Goal: Feedback & Contribution: Leave review/rating

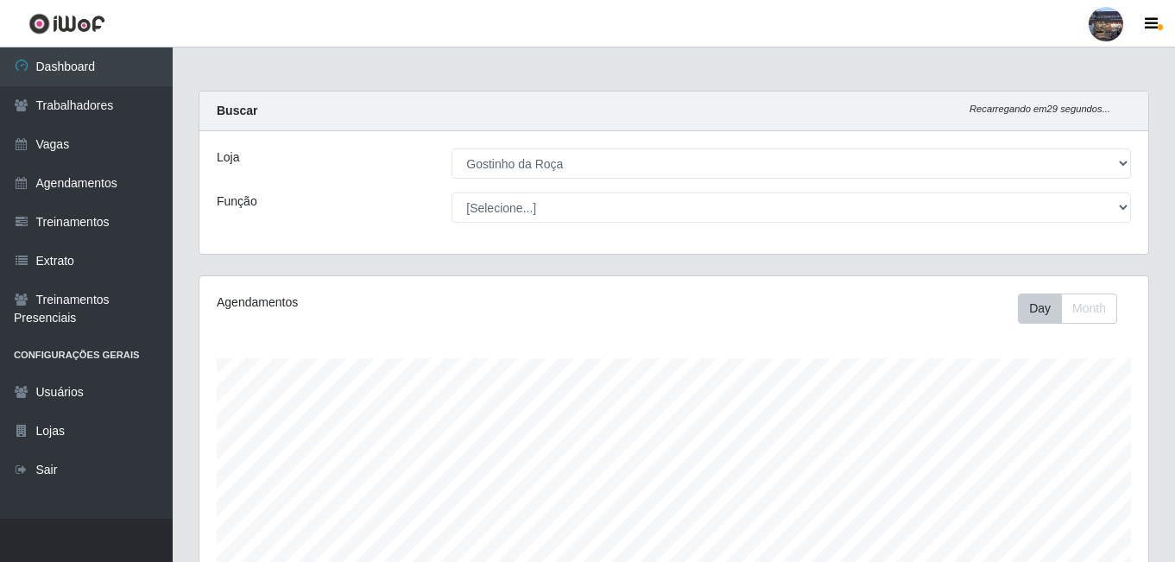
select select "303"
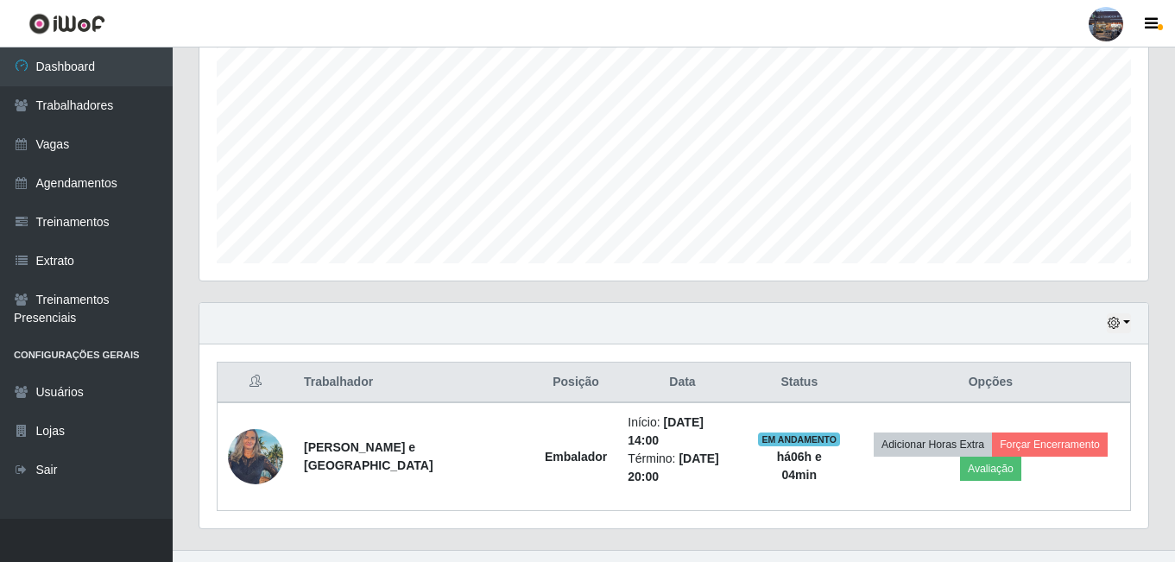
scroll to position [358, 948]
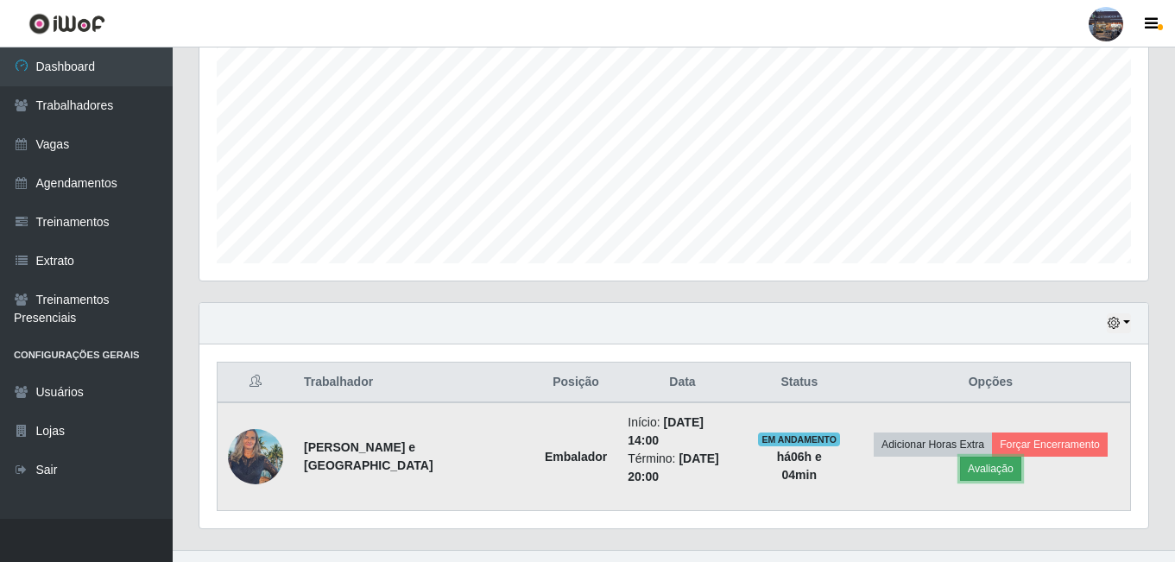
click at [1021, 457] on button "Avaliação" at bounding box center [990, 469] width 61 height 24
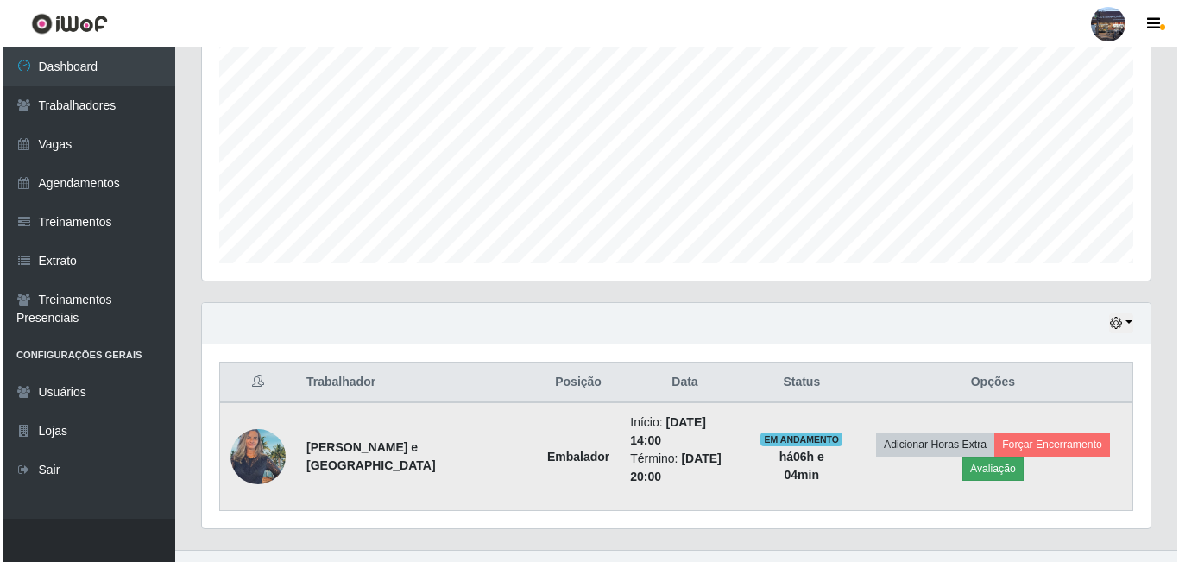
scroll to position [358, 940]
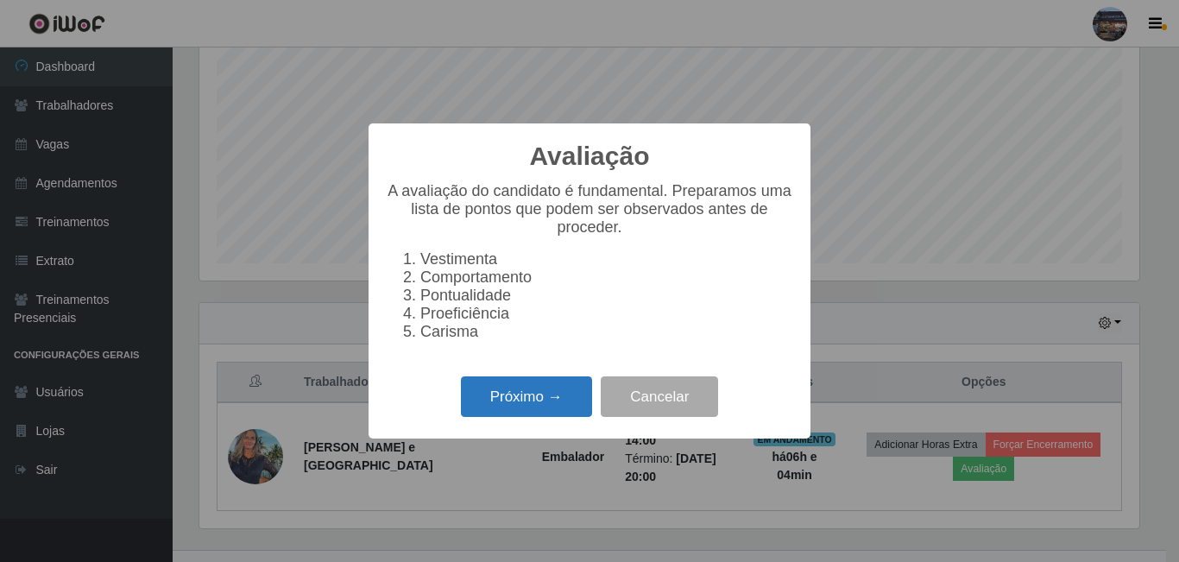
click at [555, 406] on button "Próximo →" at bounding box center [526, 396] width 131 height 41
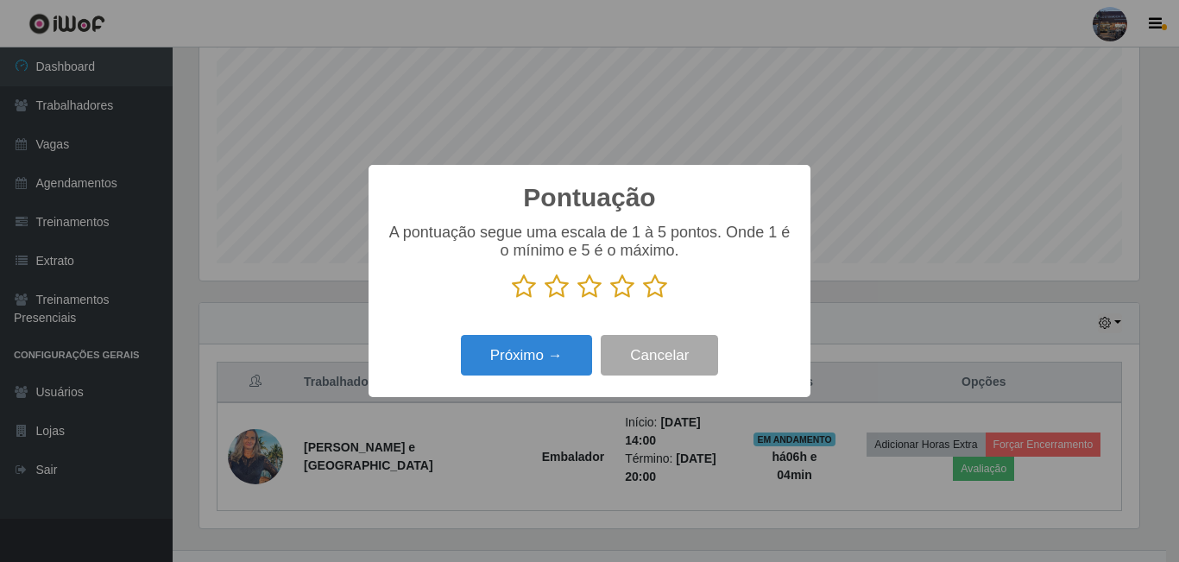
click at [649, 285] on icon at bounding box center [655, 287] width 24 height 26
click at [643, 299] on input "radio" at bounding box center [643, 299] width 0 height 0
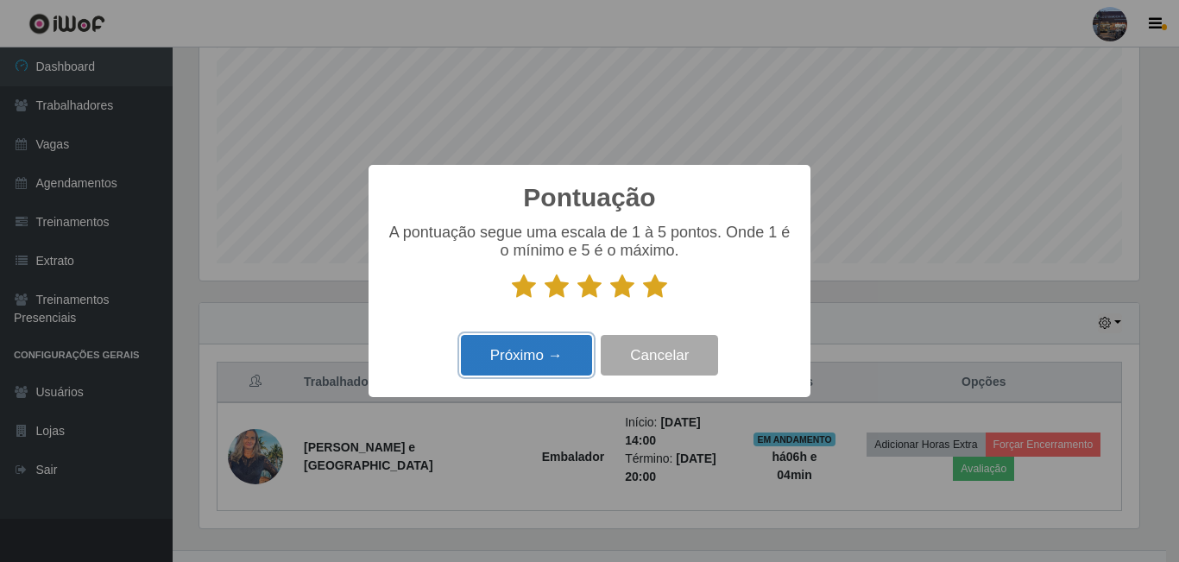
click at [554, 355] on button "Próximo →" at bounding box center [526, 355] width 131 height 41
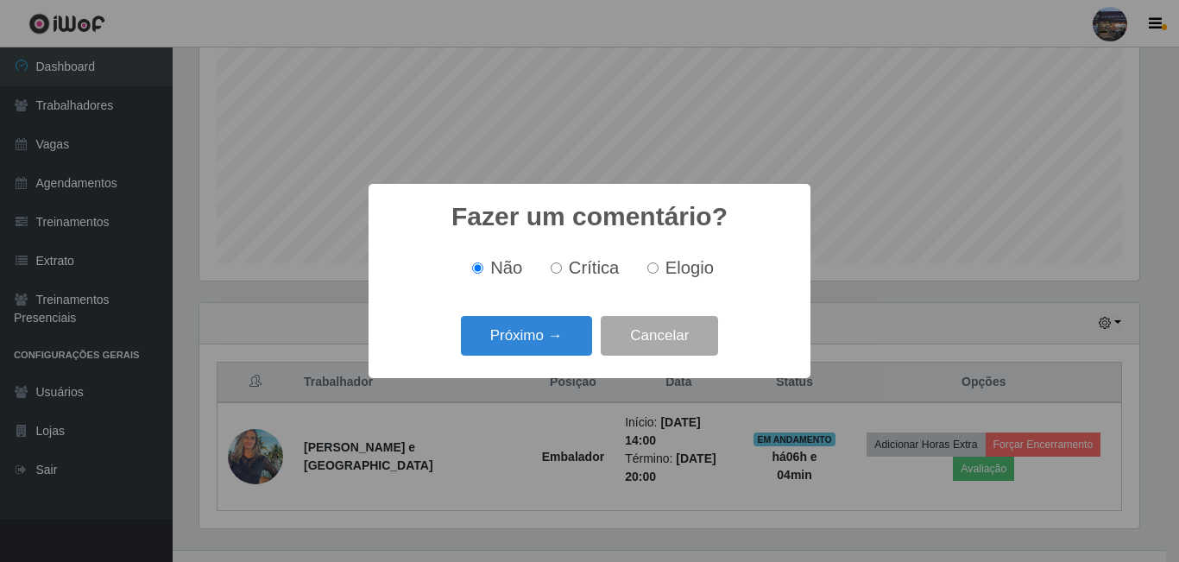
click at [555, 316] on div "Próximo → Cancelar" at bounding box center [589, 335] width 407 height 49
click at [554, 331] on button "Próximo →" at bounding box center [526, 336] width 131 height 41
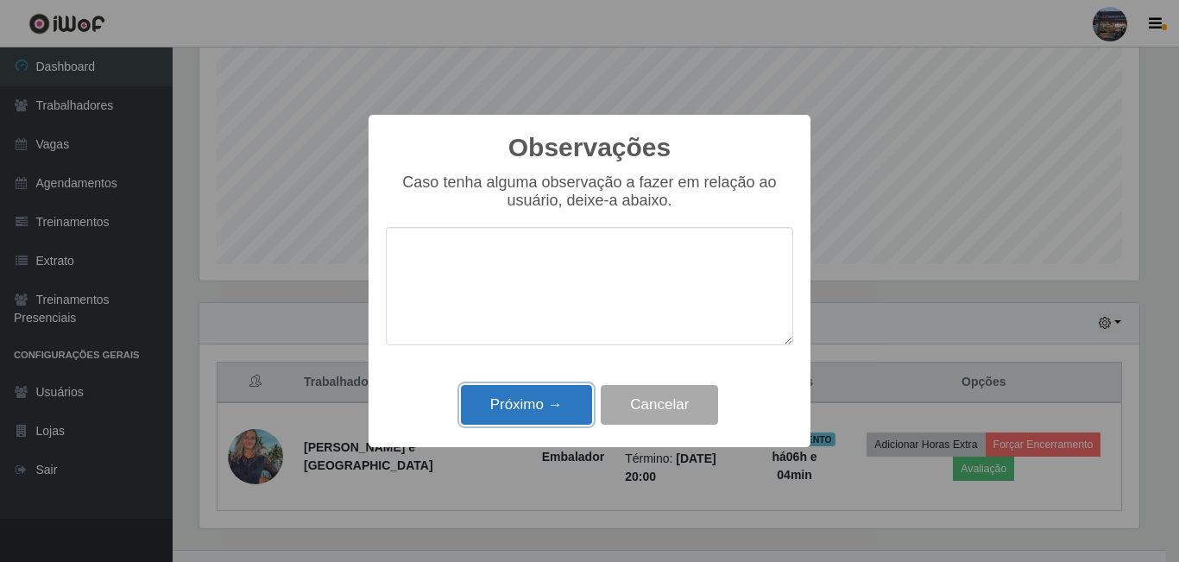
click at [565, 391] on button "Próximo →" at bounding box center [526, 405] width 131 height 41
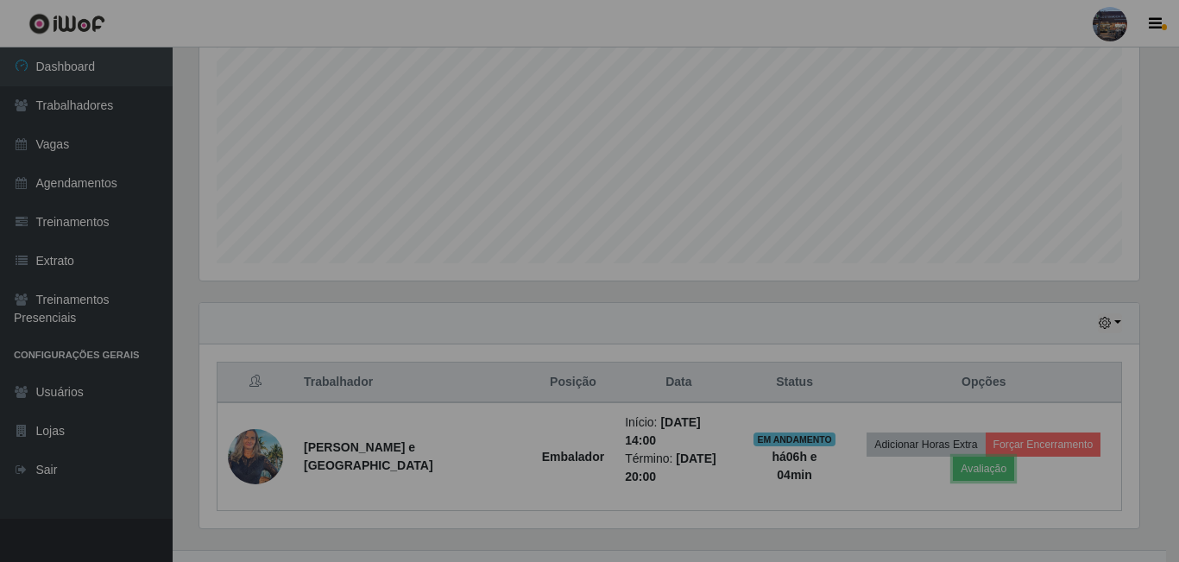
scroll to position [358, 948]
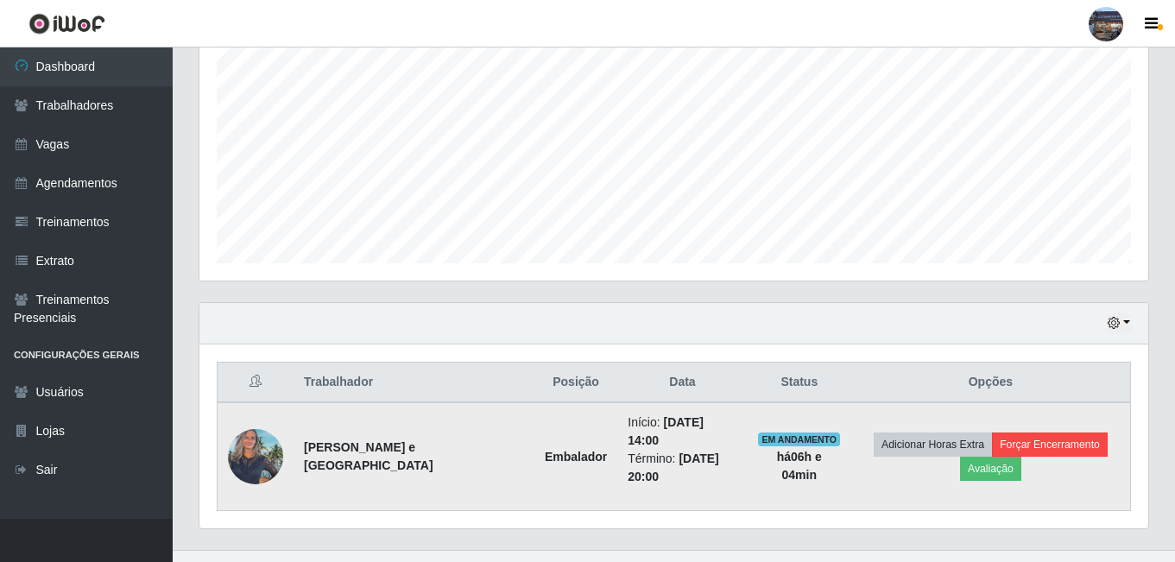
click at [983, 424] on td "Adicionar Horas Extra Forçar Encerramento Avaliação" at bounding box center [991, 456] width 280 height 109
click at [992, 437] on button "Forçar Encerramento" at bounding box center [1050, 444] width 116 height 24
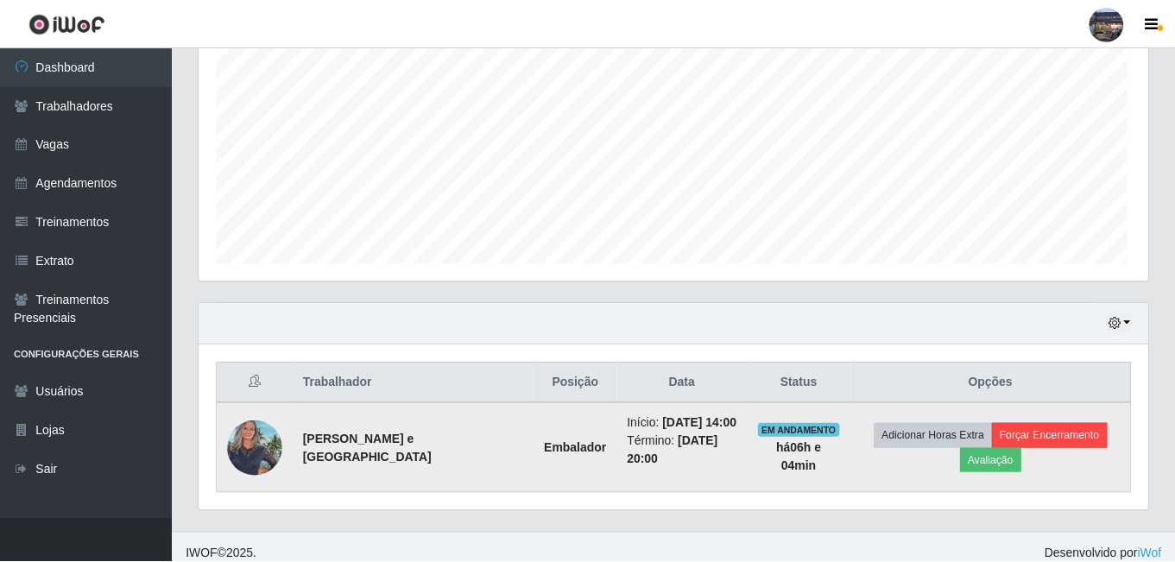
scroll to position [358, 940]
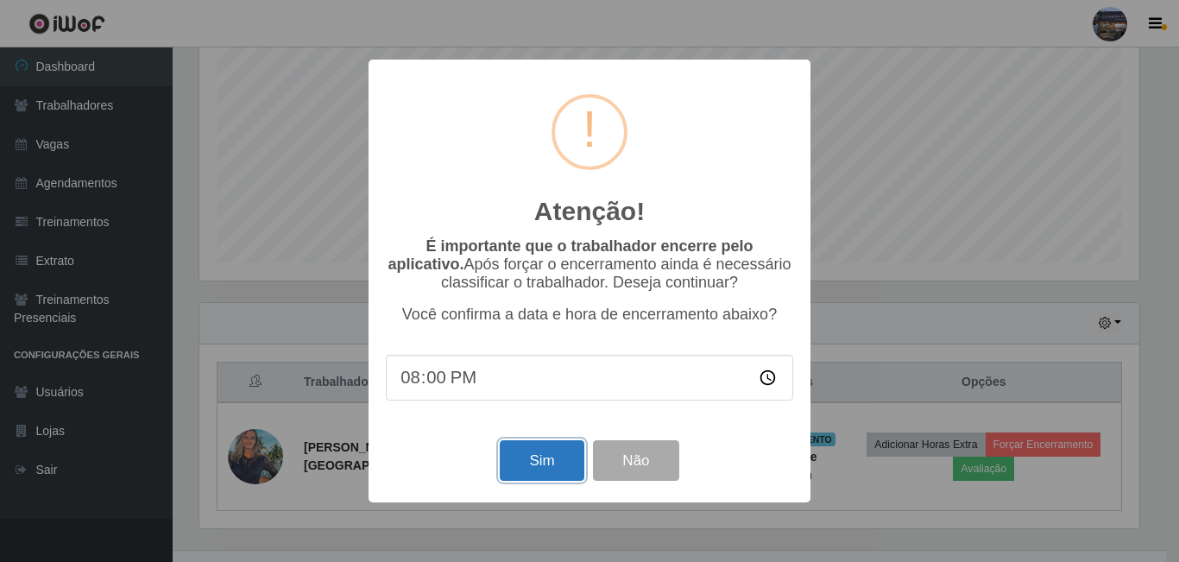
click at [545, 466] on button "Sim" at bounding box center [542, 460] width 84 height 41
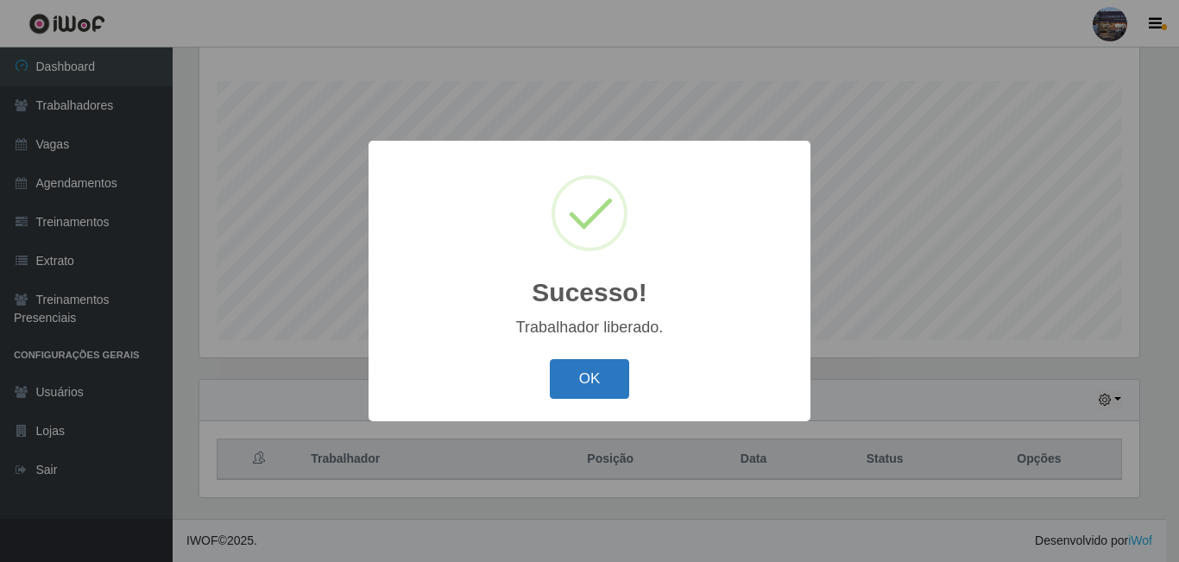
drag, startPoint x: 555, startPoint y: 378, endPoint x: 560, endPoint y: 393, distance: 15.6
click at [557, 381] on button "OK" at bounding box center [590, 379] width 80 height 41
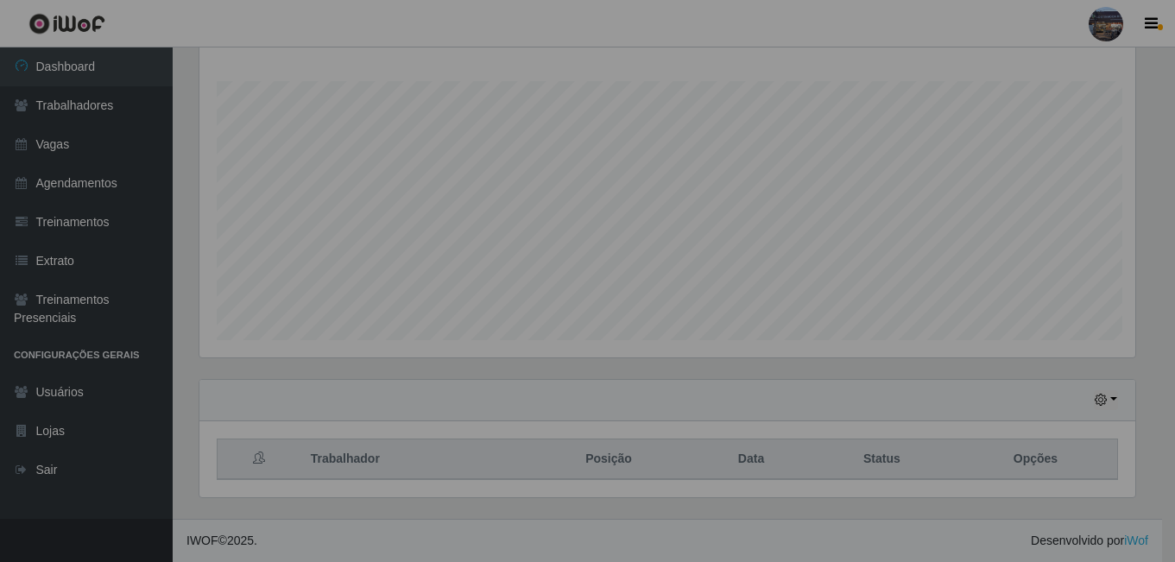
scroll to position [358, 948]
